Goal: Task Accomplishment & Management: Manage account settings

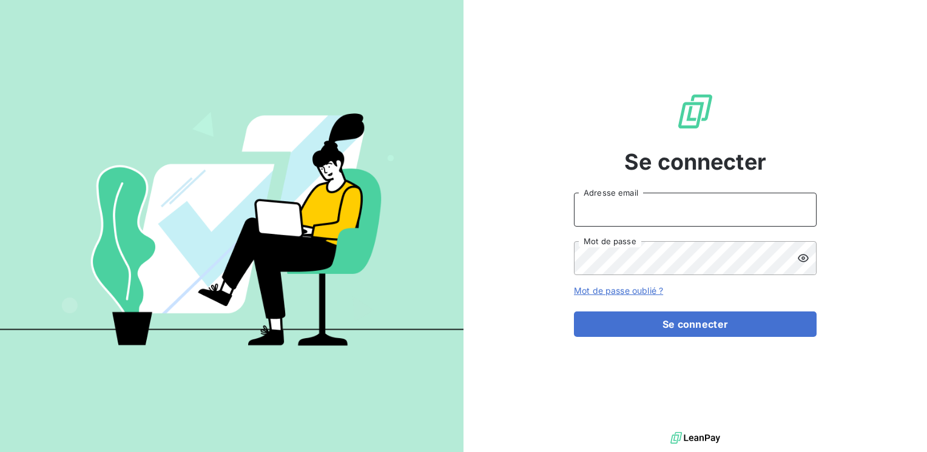
click at [614, 206] on input "Adresse email" at bounding box center [695, 210] width 243 height 34
type input "[EMAIL_ADDRESS][PERSON_NAME][DOMAIN_NAME]"
click at [574, 312] on button "Se connecter" at bounding box center [695, 324] width 243 height 25
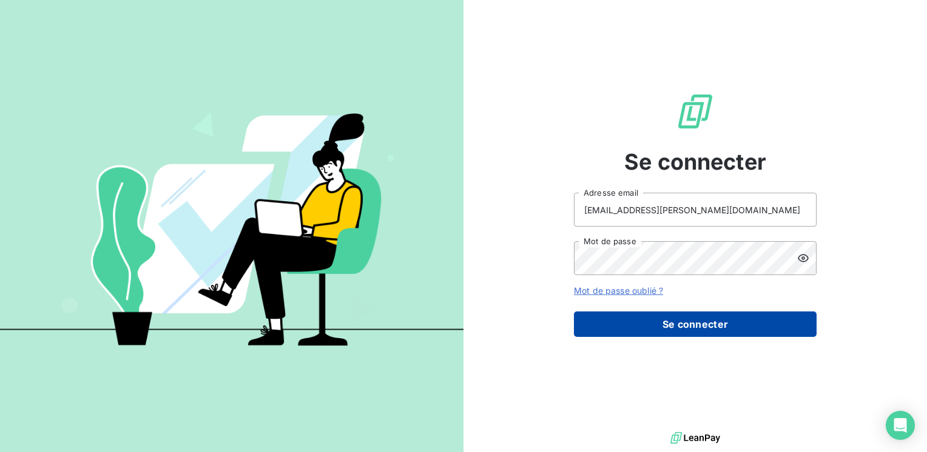
click at [672, 332] on button "Se connecter" at bounding box center [695, 324] width 243 height 25
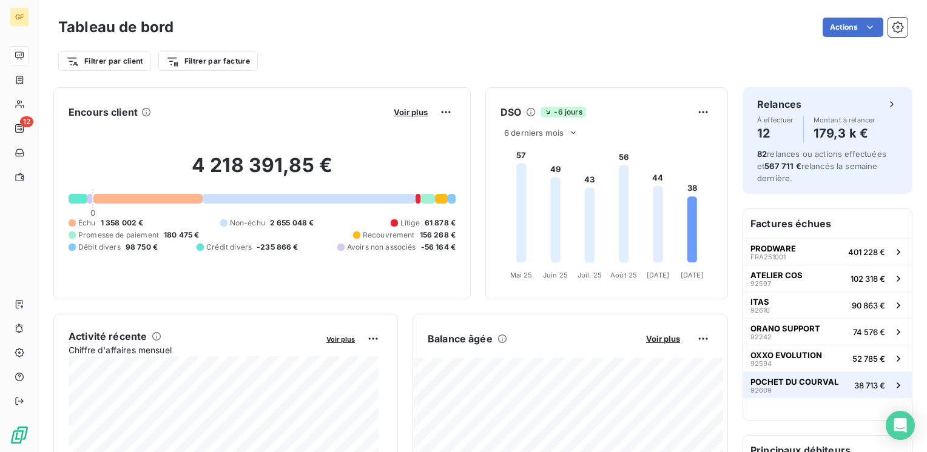
click at [828, 382] on button "POCHET DU COURVAL 92609 38 713 €" at bounding box center [827, 385] width 169 height 27
